Goal: Task Accomplishment & Management: Manage account settings

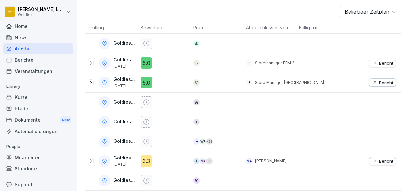
scroll to position [152, 0]
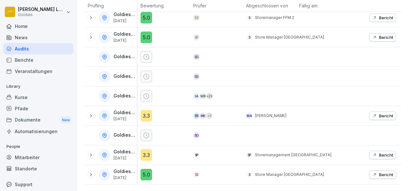
click at [385, 153] on p "Bericht" at bounding box center [386, 155] width 14 height 5
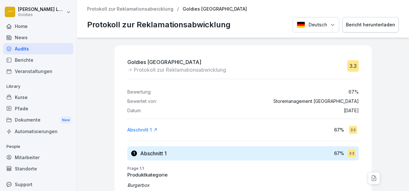
click at [23, 54] on div "Berichte" at bounding box center [38, 59] width 70 height 11
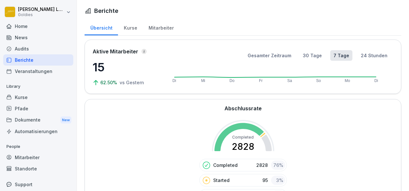
click at [19, 99] on div "Kurse" at bounding box center [38, 97] width 70 height 11
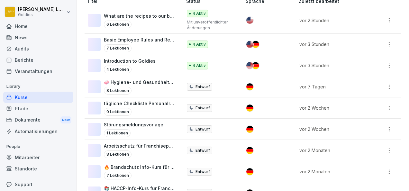
scroll to position [114, 0]
click at [164, 14] on p "What are the recipes to our burgers?" at bounding box center [140, 15] width 72 height 7
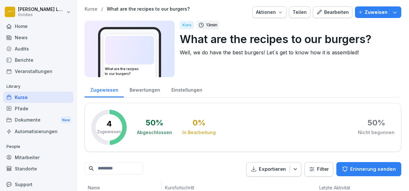
click at [333, 12] on div "Bearbeiten" at bounding box center [333, 12] width 32 height 7
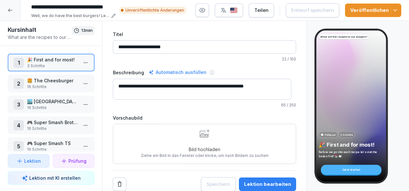
scroll to position [34, 0]
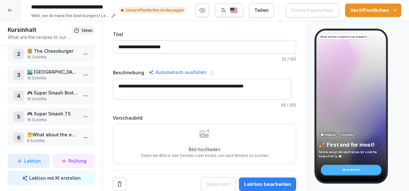
click at [10, 11] on icon at bounding box center [10, 10] width 5 height 5
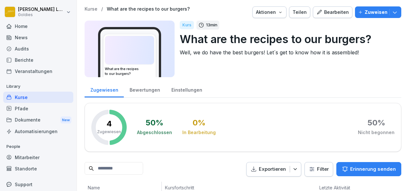
scroll to position [12, 0]
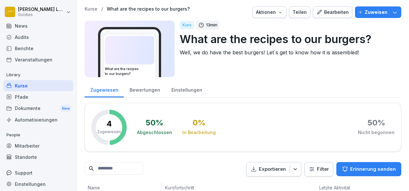
click at [32, 84] on div "Kurse" at bounding box center [38, 85] width 70 height 11
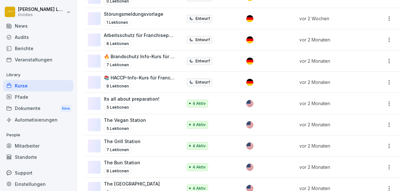
scroll to position [225, 0]
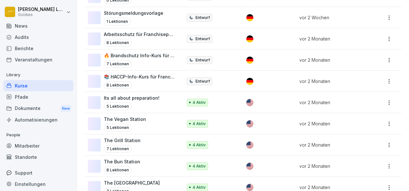
click at [135, 118] on div "The Vegan Station 5 Lektionen" at bounding box center [125, 124] width 42 height 16
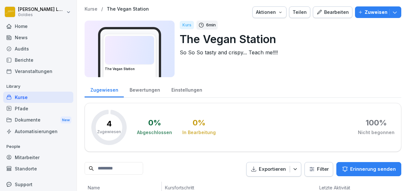
click at [327, 6] on button "Bearbeiten" at bounding box center [333, 12] width 40 height 12
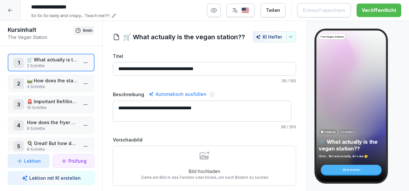
scroll to position [13, 0]
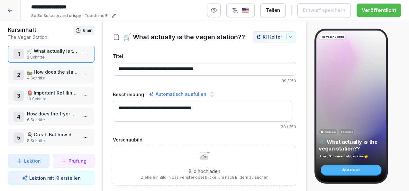
click at [55, 91] on p "🚨 Important Refilling Duties!!!" at bounding box center [52, 92] width 51 height 7
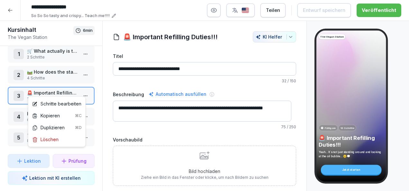
click at [79, 89] on html "**********" at bounding box center [204, 95] width 409 height 191
click at [60, 103] on div "Schritte bearbeiten" at bounding box center [56, 103] width 49 height 7
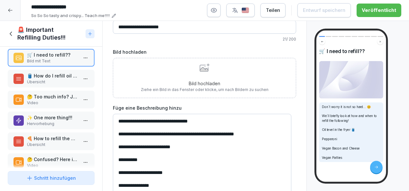
scroll to position [7, 0]
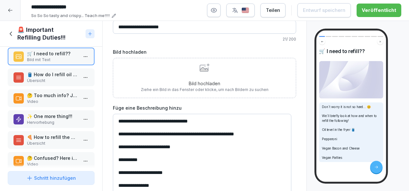
click at [50, 75] on p "🛢️ How do I refill oil level?" at bounding box center [52, 74] width 51 height 7
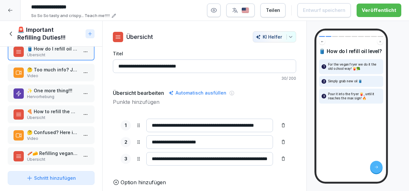
scroll to position [36, 0]
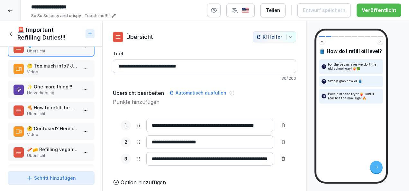
click at [54, 107] on p "🍕 How to refill the pepperoni?" at bounding box center [52, 107] width 51 height 7
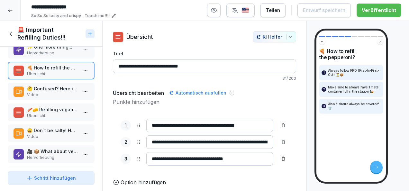
scroll to position [84, 0]
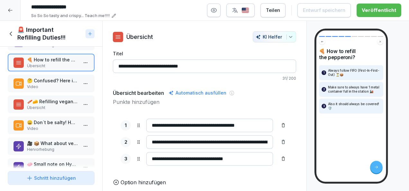
click at [58, 106] on p "Übersicht" at bounding box center [52, 108] width 51 height 6
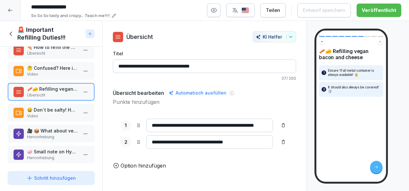
scroll to position [104, 0]
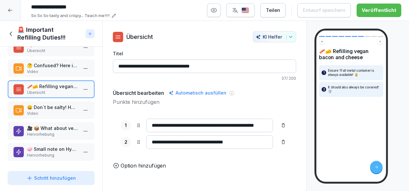
click at [57, 111] on p "Video" at bounding box center [52, 114] width 51 height 6
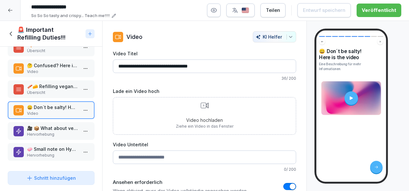
scroll to position [103, 0]
click at [59, 132] on p "Hervorhebung" at bounding box center [52, 135] width 51 height 6
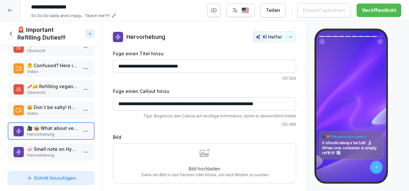
scroll to position [104, 0]
click at [61, 146] on p "🧼 Small note on Hygiene!!" at bounding box center [52, 149] width 51 height 7
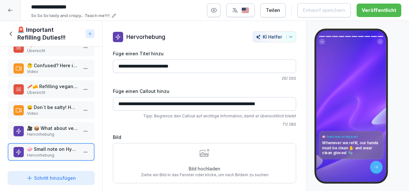
click at [62, 125] on p "🎥 📦 What about vegan patties?" at bounding box center [52, 128] width 51 height 7
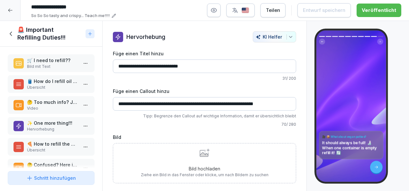
click at [50, 60] on p "🛒 I need to refill??" at bounding box center [52, 60] width 51 height 7
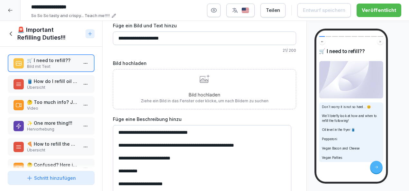
click at [60, 80] on p "🛢️ How do I refill oil level?" at bounding box center [52, 81] width 51 height 7
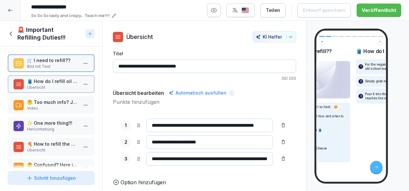
scroll to position [4, 0]
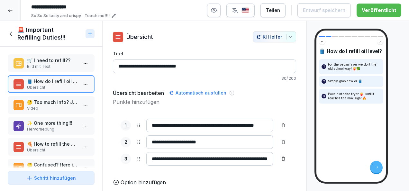
click at [56, 104] on p "🤔 Too much info? Just watch this video then..." at bounding box center [52, 102] width 51 height 7
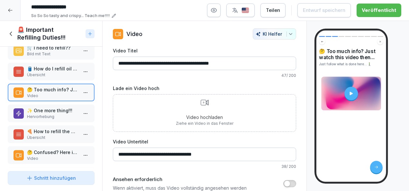
scroll to position [13, 0]
click at [53, 112] on p "✨ One more thing!!!" at bounding box center [52, 110] width 51 height 7
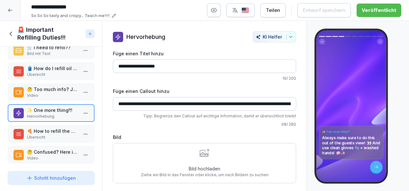
click at [11, 11] on icon at bounding box center [10, 10] width 5 height 5
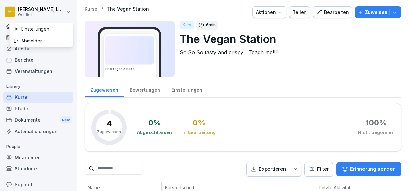
click at [11, 11] on html "Karolina Loska Goldies Home News Audits Berichte Veranstaltungen Library Kurse …" at bounding box center [204, 95] width 409 height 191
click at [28, 96] on html "Karolina Loska Goldies Home News Audits Berichte Veranstaltungen Library Kurse …" at bounding box center [204, 95] width 409 height 191
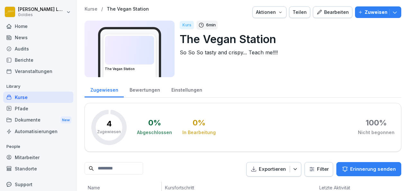
click at [20, 95] on div "Kurse" at bounding box center [38, 97] width 70 height 11
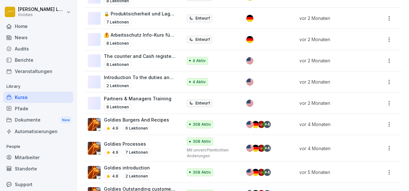
scroll to position [462, 0]
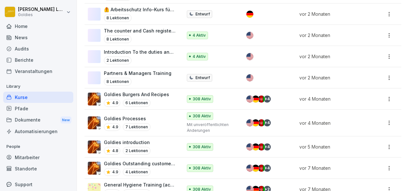
click at [154, 91] on div "Goldies Burgers And Recipes 4.9 6 Lektionen" at bounding box center [136, 99] width 65 height 16
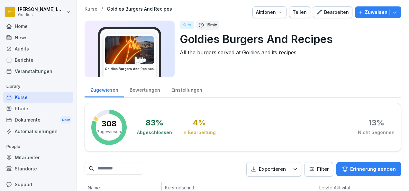
click at [331, 13] on div "Bearbeiten" at bounding box center [333, 12] width 32 height 7
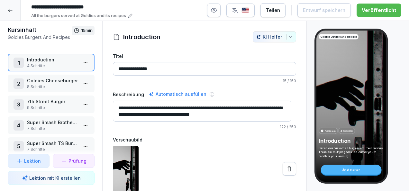
scroll to position [34, 0]
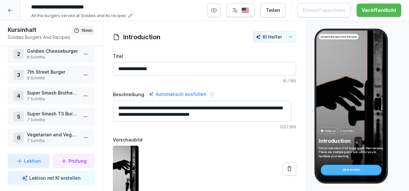
click at [43, 138] on p "7 Schritte" at bounding box center [52, 141] width 51 height 6
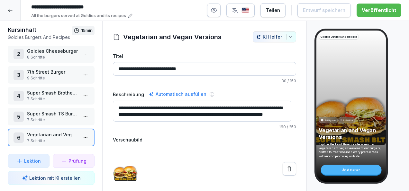
click at [83, 135] on html "**********" at bounding box center [204, 95] width 409 height 191
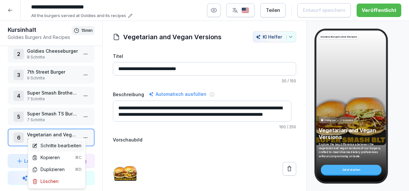
click at [55, 148] on div "Schritte bearbeiten" at bounding box center [56, 145] width 49 height 7
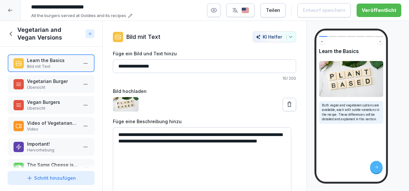
click at [58, 108] on p "Übersicht" at bounding box center [52, 109] width 51 height 6
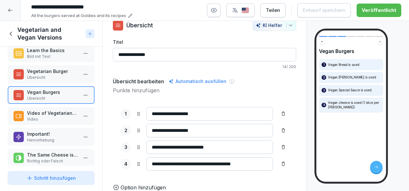
scroll to position [15, 0]
